Goal: Information Seeking & Learning: Learn about a topic

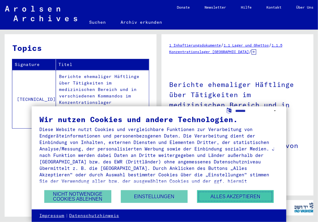
click at [228, 195] on button "Alles akzeptieren" at bounding box center [235, 196] width 77 height 13
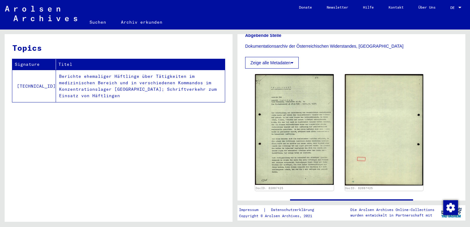
scroll to position [272, 0]
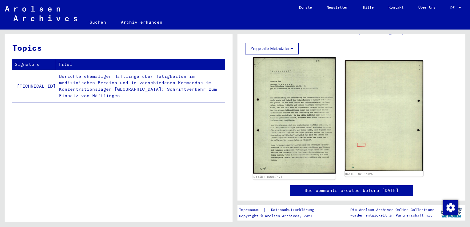
click at [287, 86] on img at bounding box center [294, 115] width 83 height 117
click at [305, 119] on img at bounding box center [294, 115] width 83 height 117
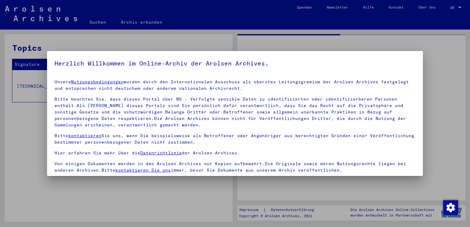
click at [292, 75] on mat-dialog-content "Unsere Nutzungsbedingungen wurden durch den Internationalen Ausschuss als obers…" at bounding box center [235, 149] width 376 height 148
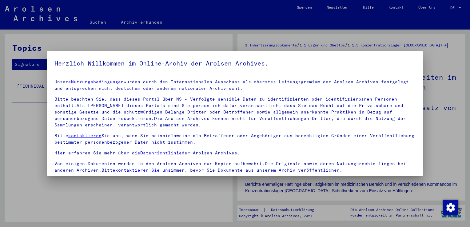
scroll to position [53, 0]
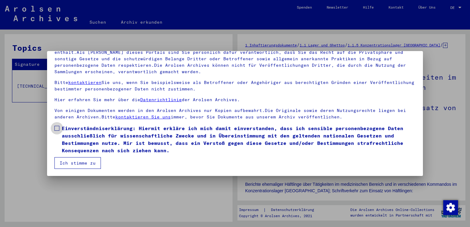
click at [59, 130] on label "Einverständniserklärung: Hiermit erkläre ich mich damit einverstanden, dass ich…" at bounding box center [234, 140] width 361 height 30
click at [65, 162] on button "Ich stimme zu" at bounding box center [77, 163] width 46 height 12
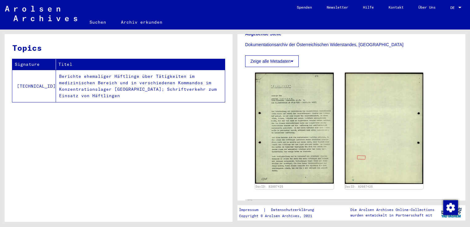
scroll to position [262, 0]
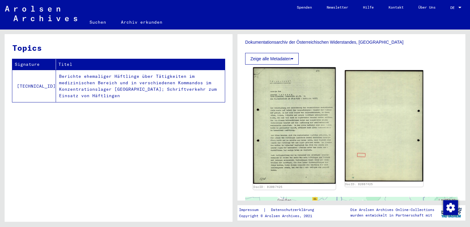
click at [302, 108] on img at bounding box center [294, 125] width 83 height 117
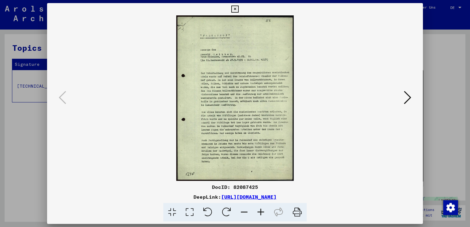
click at [253, 152] on img at bounding box center [235, 98] width 334 height 166
click at [261, 211] on icon at bounding box center [261, 212] width 17 height 19
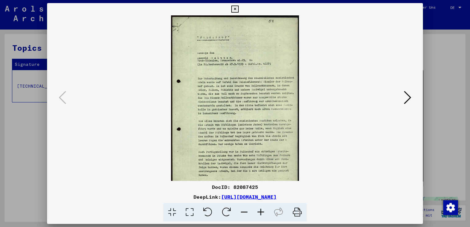
click at [261, 211] on icon at bounding box center [261, 212] width 17 height 19
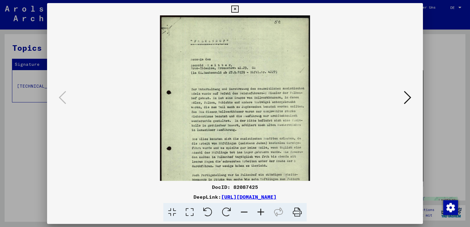
click at [261, 211] on icon at bounding box center [261, 212] width 17 height 19
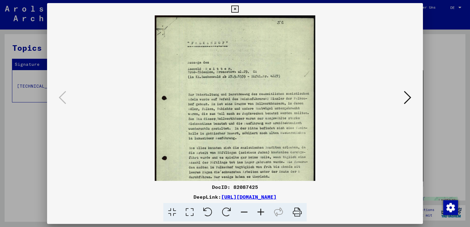
click at [261, 211] on icon at bounding box center [261, 212] width 17 height 19
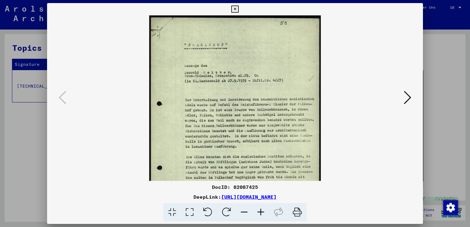
click at [261, 211] on icon at bounding box center [261, 212] width 17 height 19
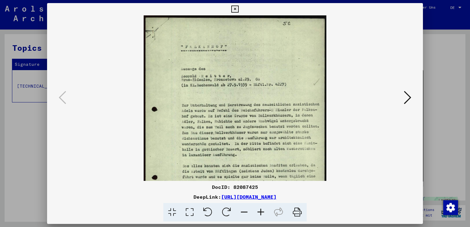
click at [261, 211] on icon at bounding box center [261, 212] width 17 height 19
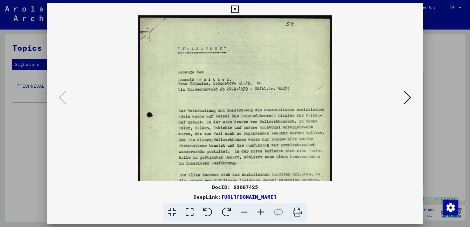
click at [203, 45] on img at bounding box center [235, 151] width 194 height 273
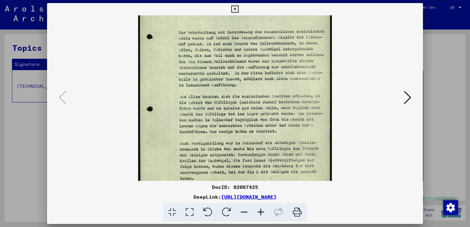
scroll to position [107, 0]
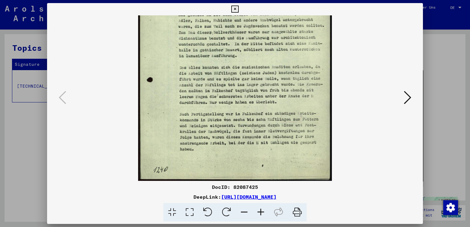
drag, startPoint x: 299, startPoint y: 113, endPoint x: 286, endPoint y: -20, distance: 133.7
click at [286, 0] on html "Suchen Archiv erkunden Spenden Newsletter Hilfe Kontakt Über Uns Suchen Archiv …" at bounding box center [235, 113] width 470 height 227
click at [318, 102] on icon at bounding box center [407, 97] width 7 height 15
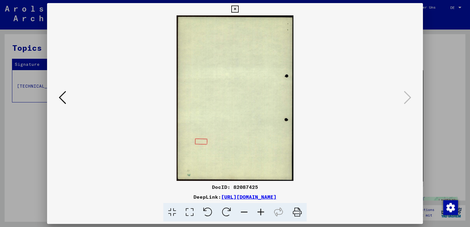
click at [62, 97] on icon at bounding box center [62, 97] width 7 height 15
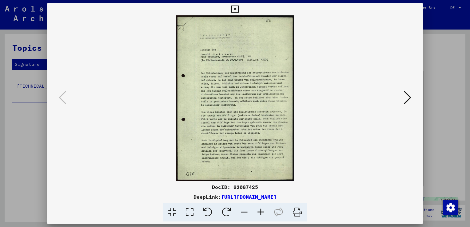
click at [318, 95] on icon at bounding box center [407, 97] width 7 height 15
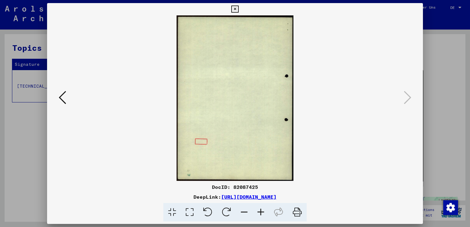
click at [62, 96] on icon at bounding box center [62, 97] width 7 height 15
